Goal: Find specific page/section: Find specific page/section

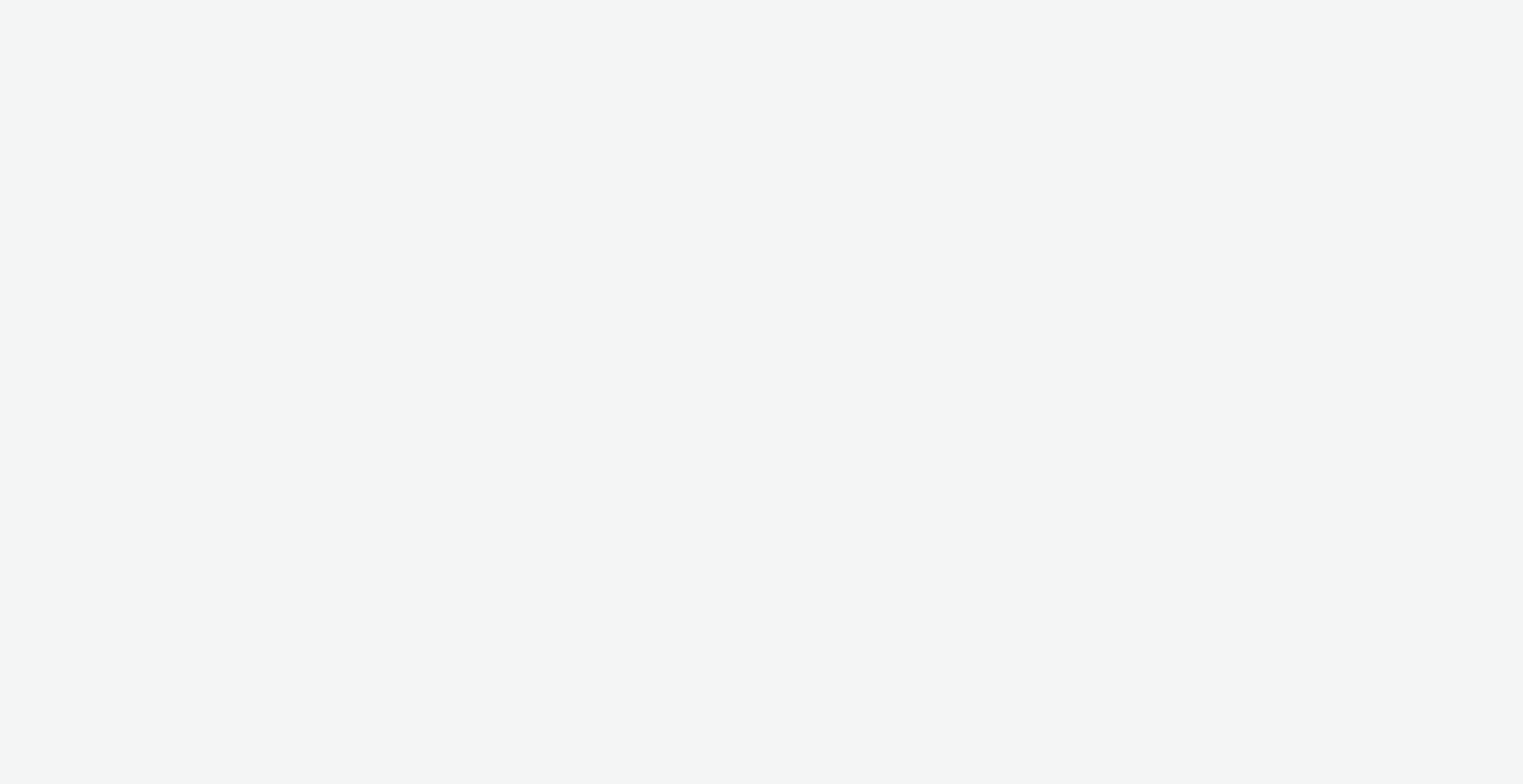
select select "ac009755-aa48-4799-8050-7a339a378eb8"
select select "72d91114-7b95-43df-950f-d064ccca4203"
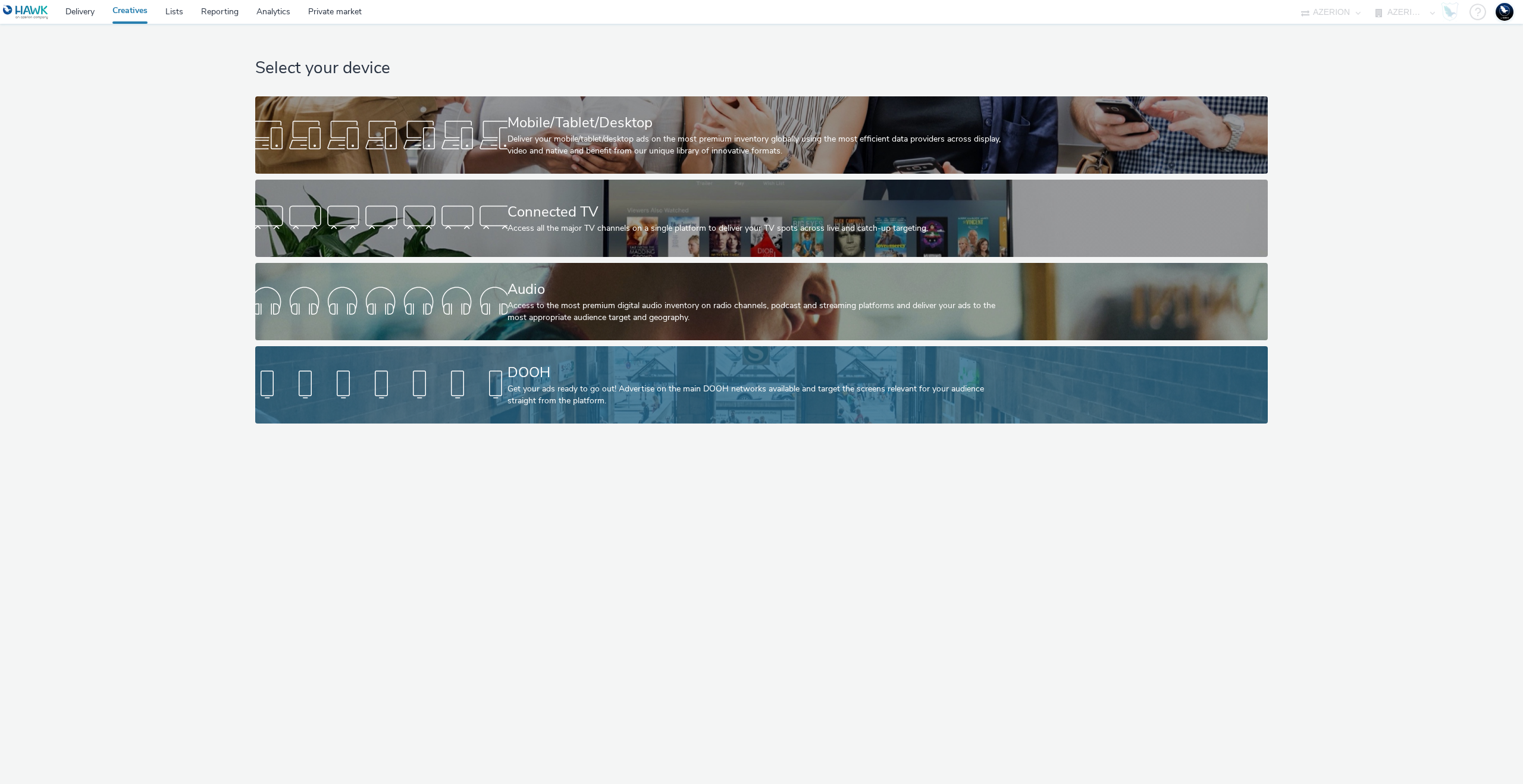
click at [652, 355] on div "DOOH Get your ads ready to go out! Advertise on the main DOOH networks availabl…" at bounding box center [759, 385] width 504 height 77
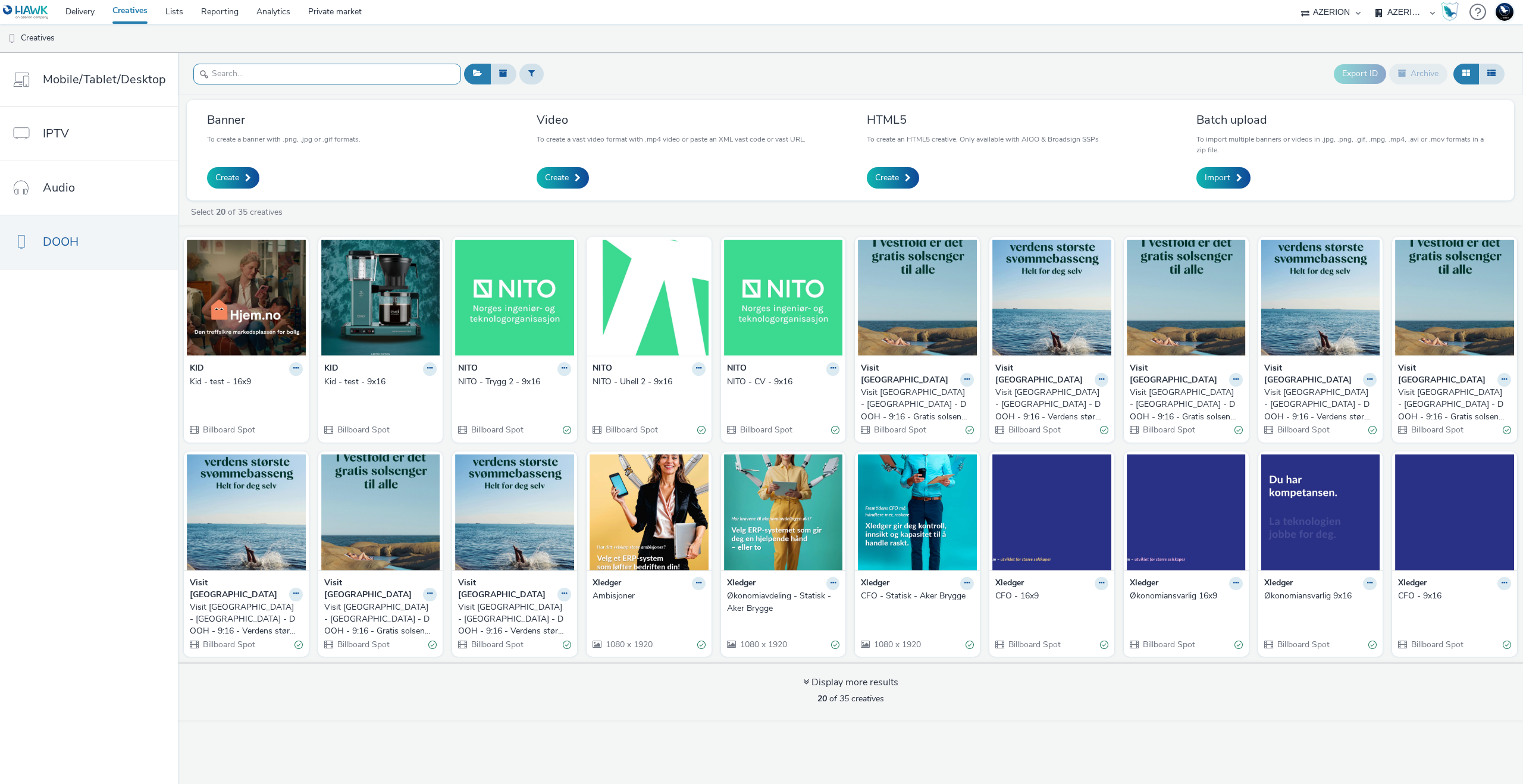
click at [285, 74] on input "text" at bounding box center [326, 74] width 267 height 21
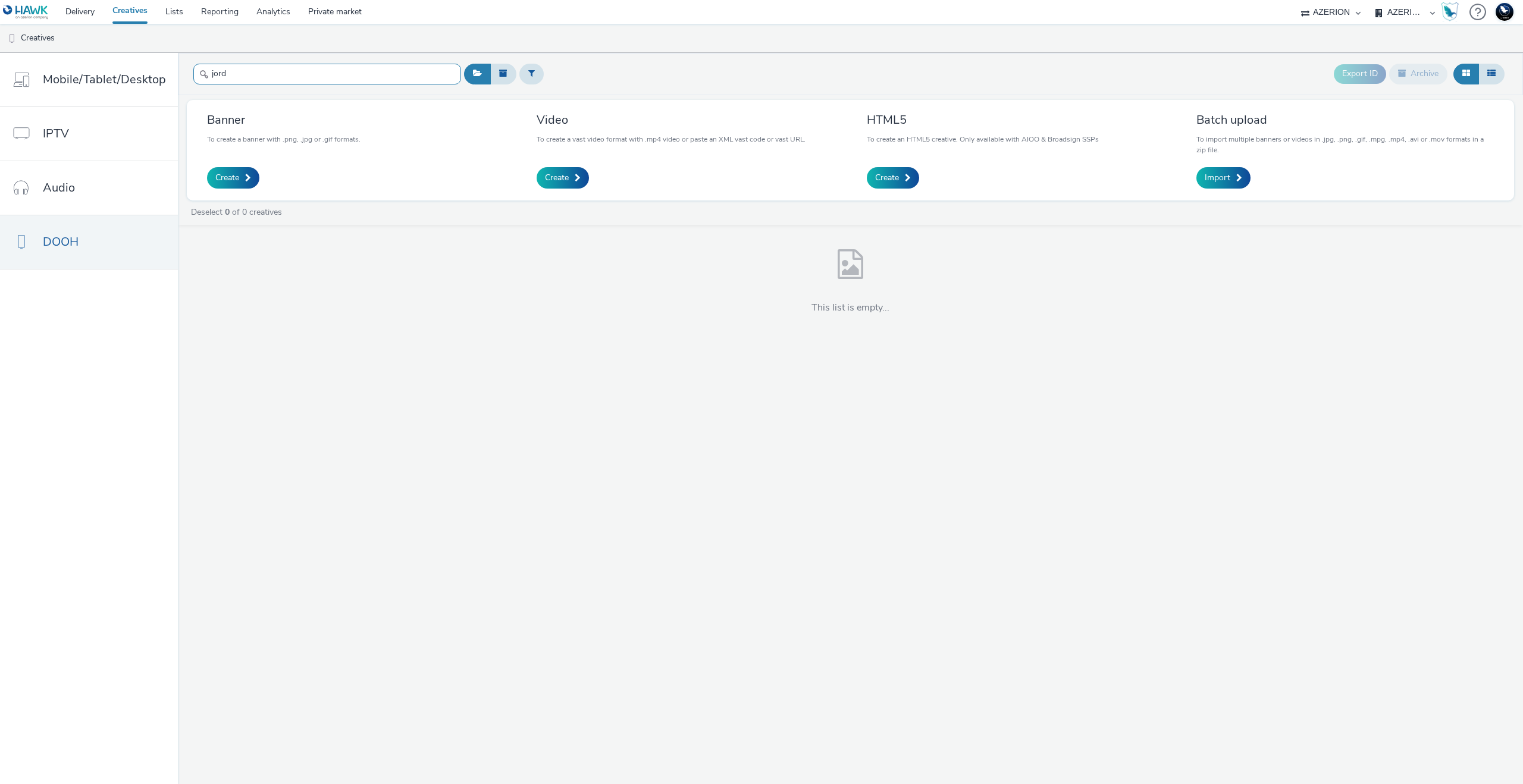
type input "jord"
click at [325, 80] on input "jord" at bounding box center [326, 74] width 267 height 21
click at [326, 80] on input "jord" at bounding box center [326, 74] width 267 height 21
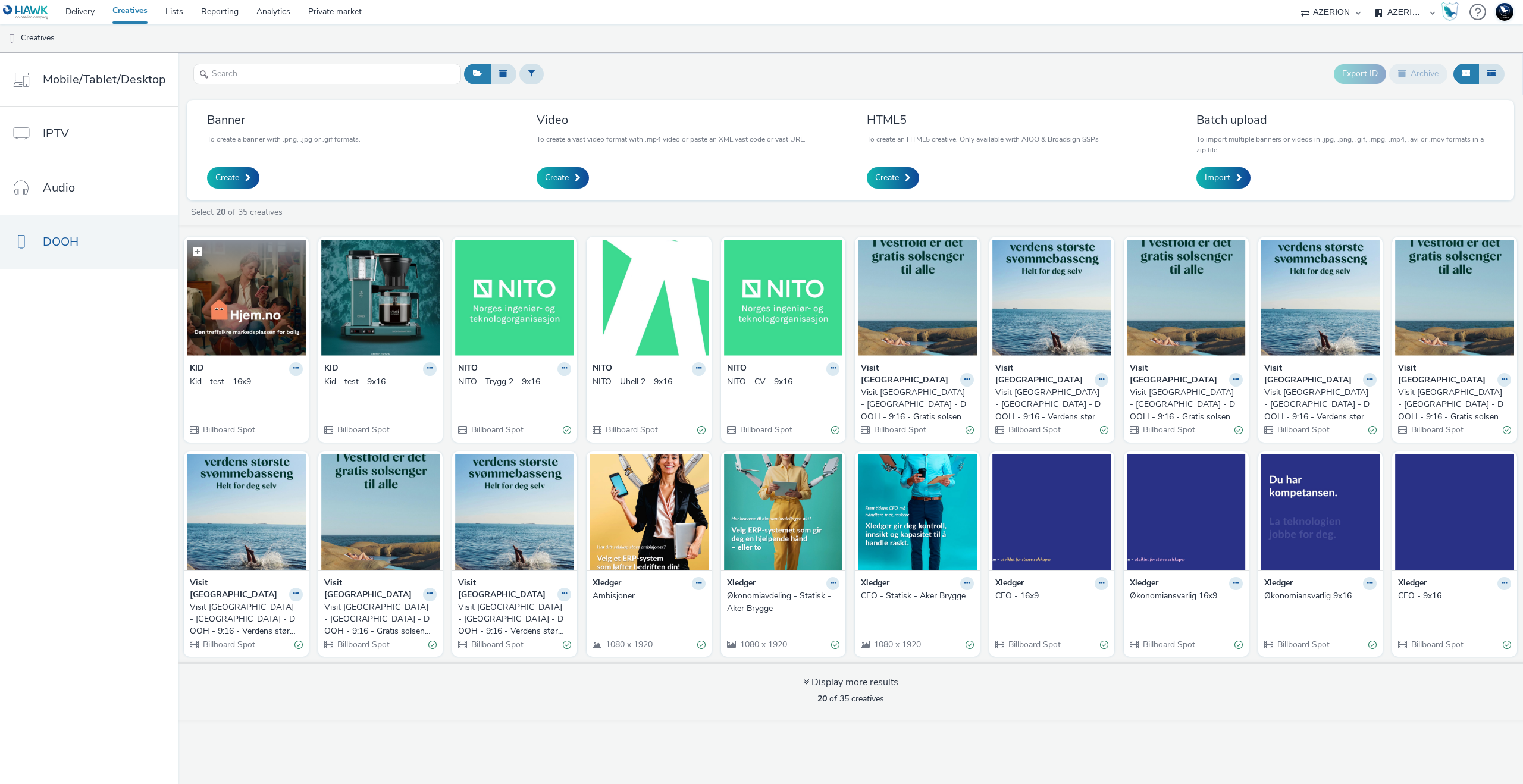
click at [256, 302] on img at bounding box center [246, 298] width 119 height 116
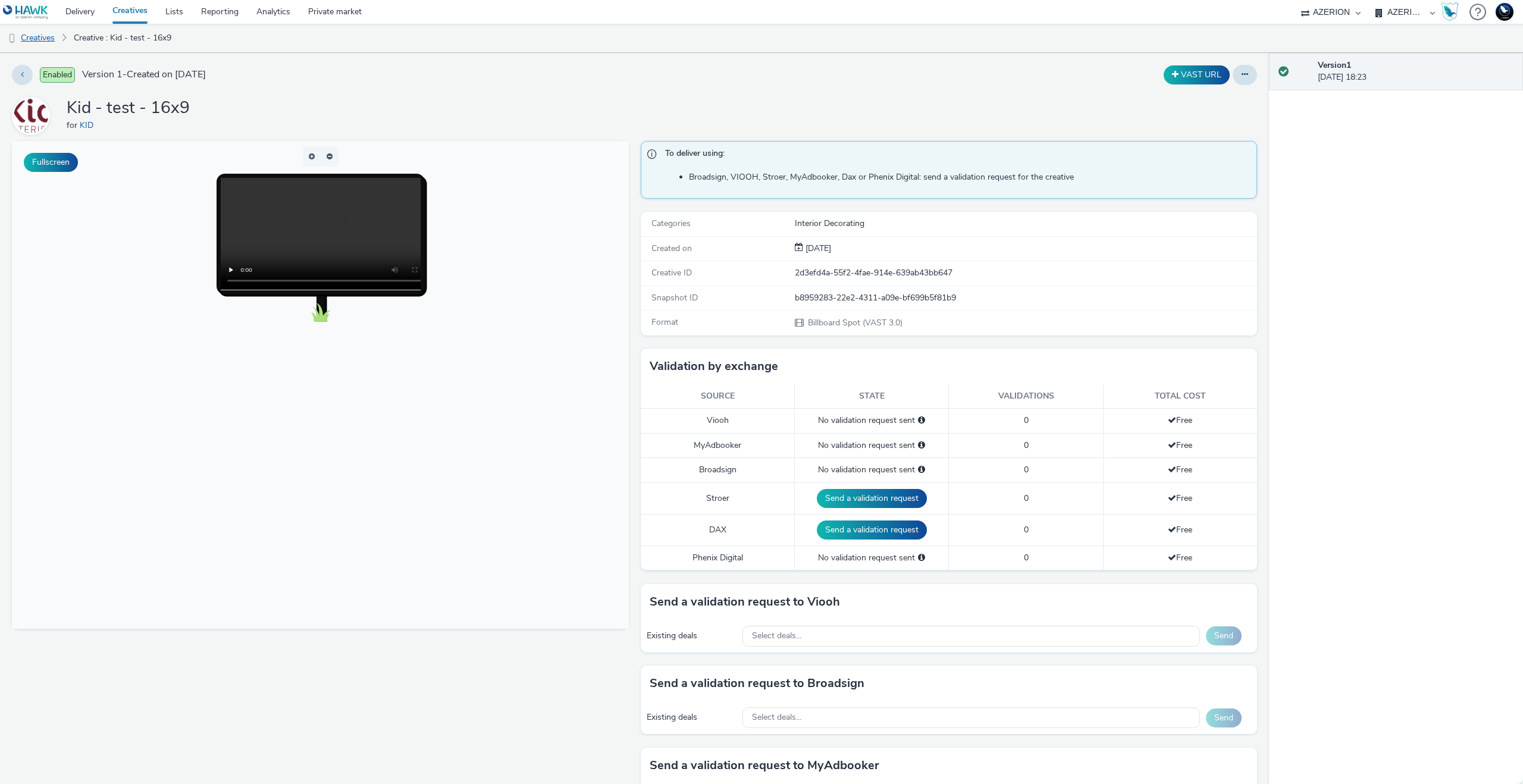
click at [56, 36] on link "Creatives" at bounding box center [31, 37] width 61 height 29
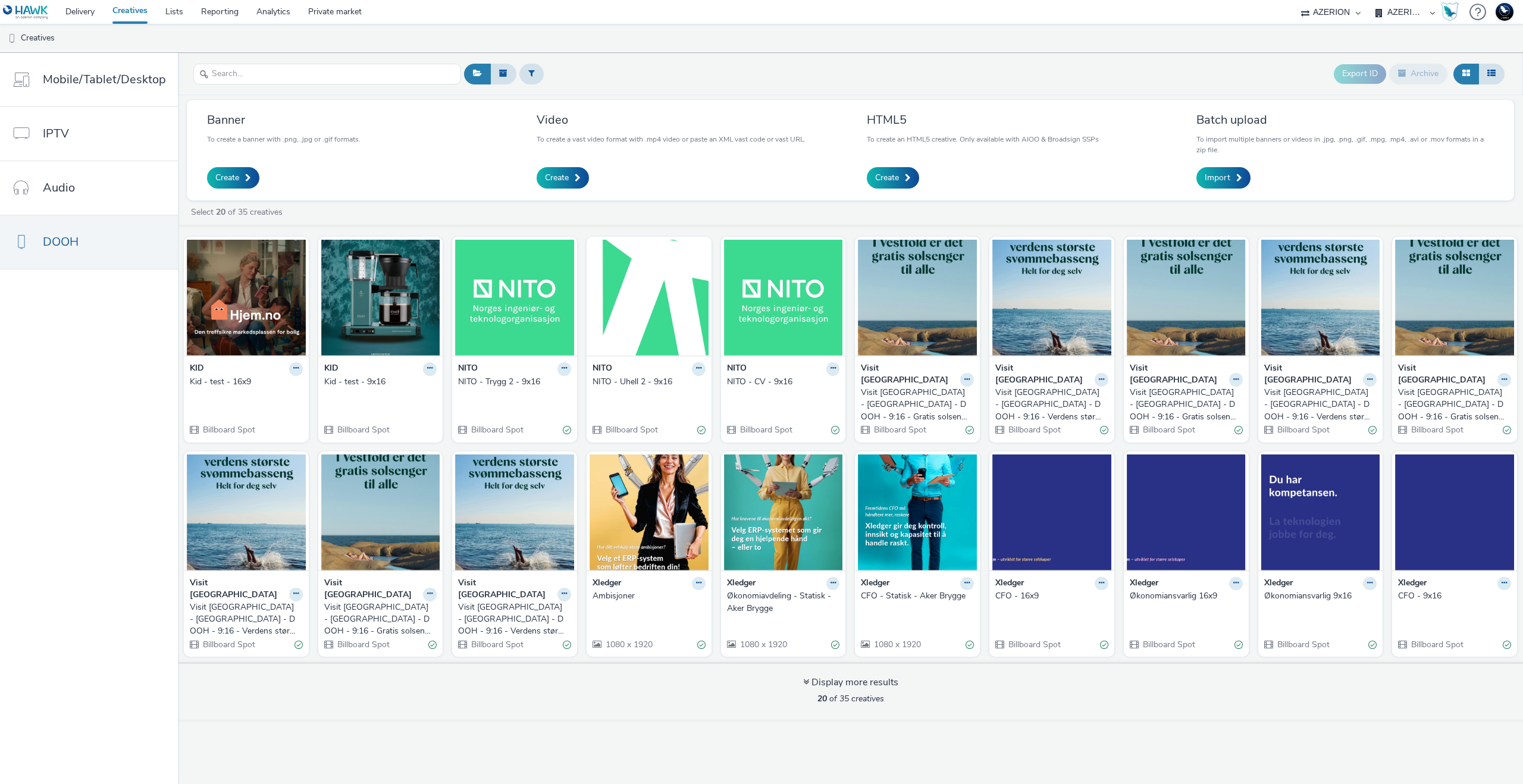
click at [222, 115] on h3 "Banner" at bounding box center [284, 119] width 154 height 16
click at [641, 490] on img at bounding box center [649, 513] width 119 height 116
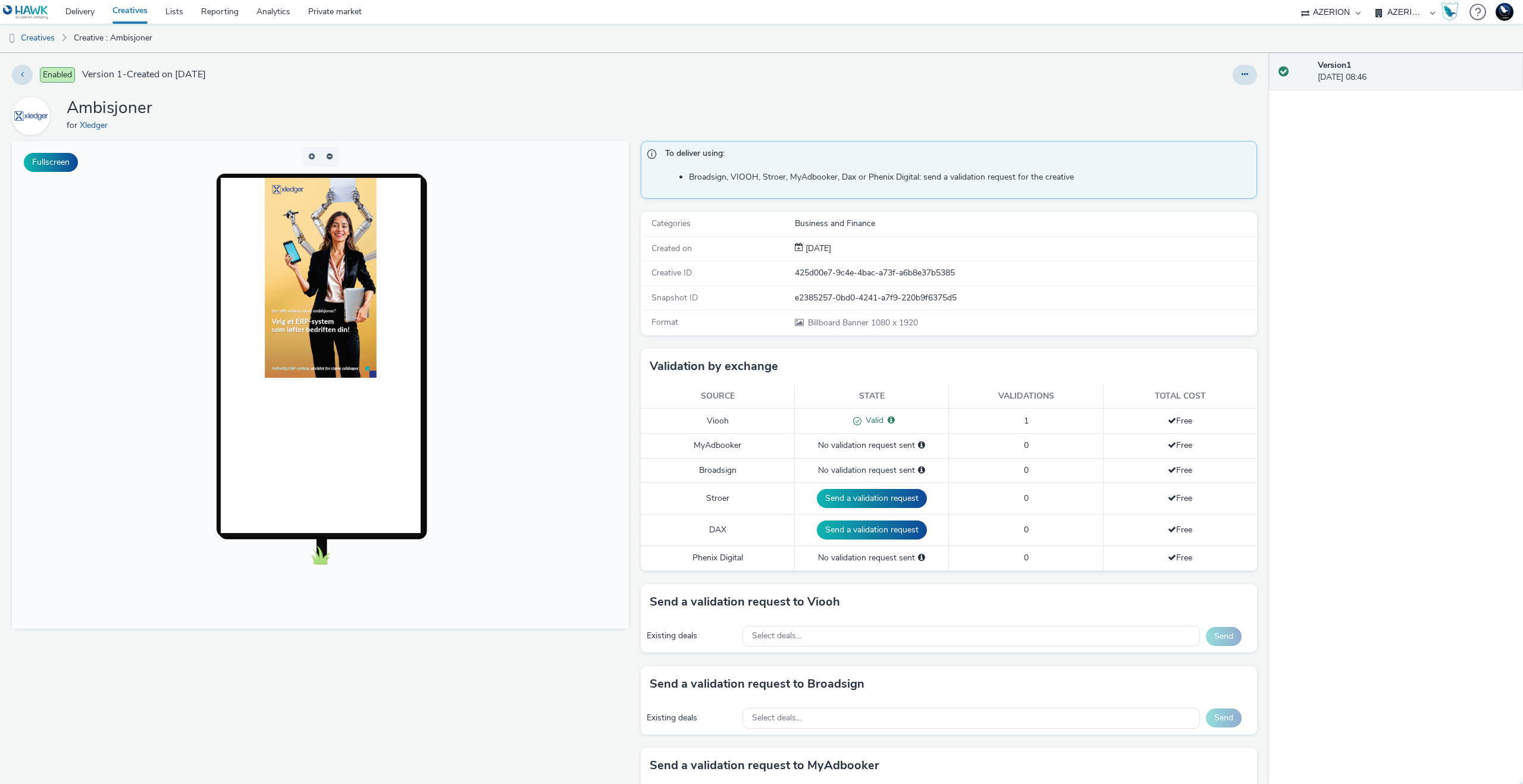
click at [330, 383] on div at bounding box center [321, 355] width 200 height 355
